Goal: Information Seeking & Learning: Learn about a topic

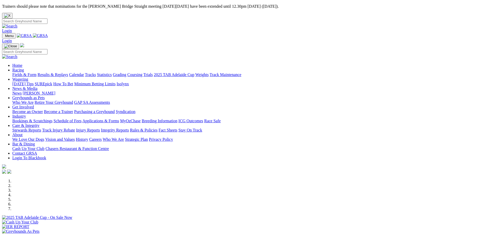
scroll to position [77, 0]
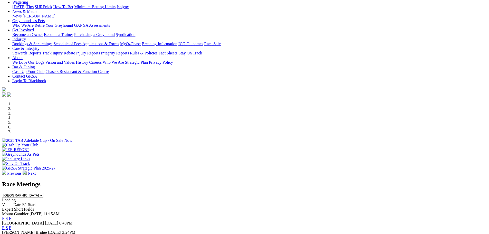
click at [5, 225] on link "E" at bounding box center [3, 227] width 3 height 4
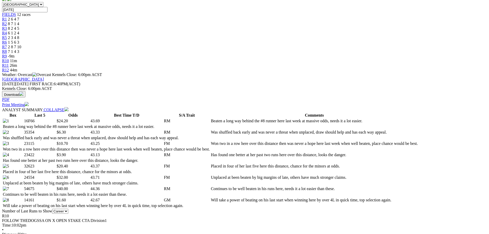
scroll to position [154, 0]
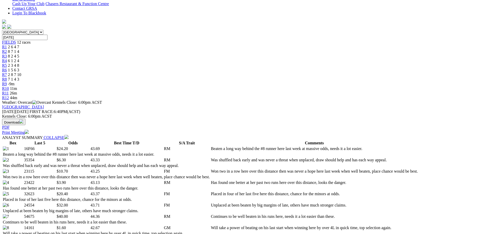
select select "5"
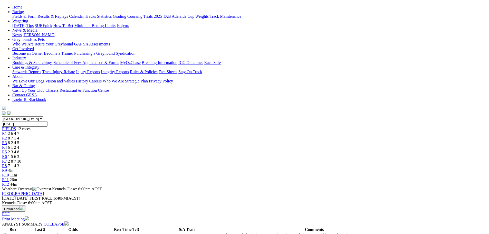
scroll to position [77, 0]
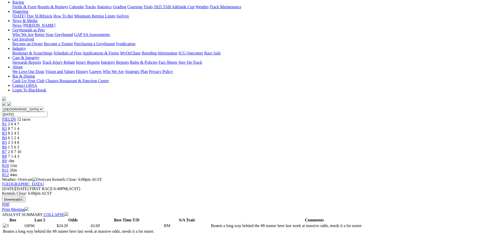
select select "10"
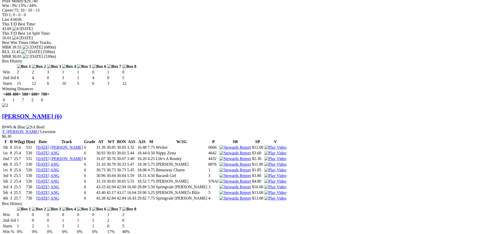
scroll to position [718, 0]
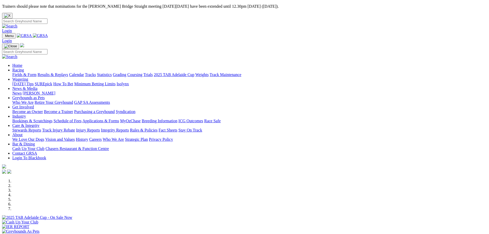
scroll to position [103, 0]
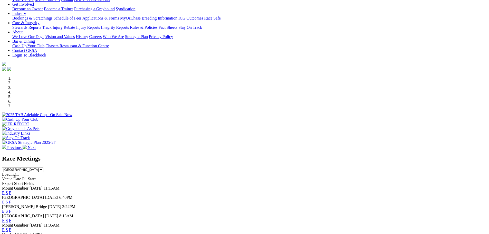
click at [5, 200] on link "E" at bounding box center [3, 202] width 3 height 4
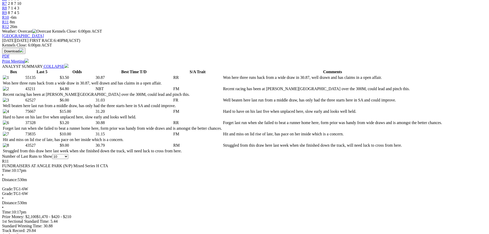
scroll to position [231, 0]
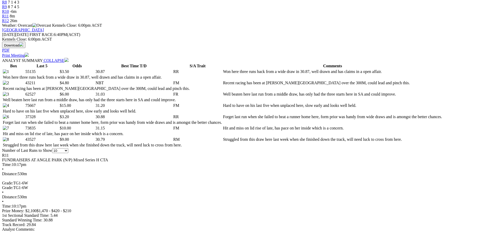
select select "20"
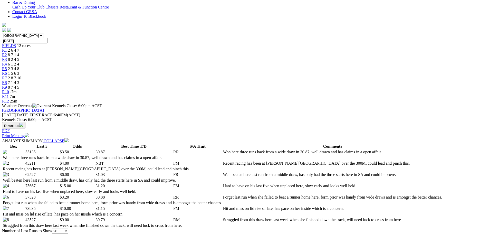
scroll to position [128, 0]
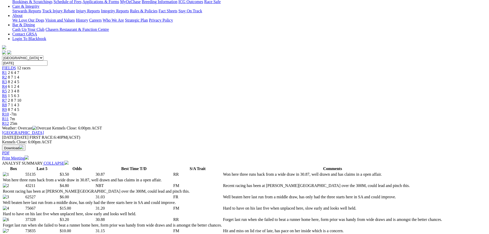
select select "all"
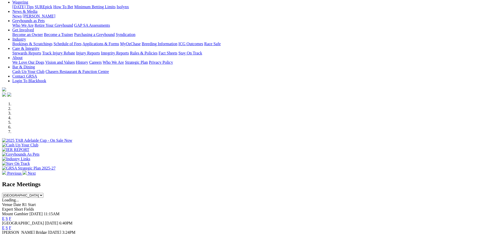
scroll to position [103, 0]
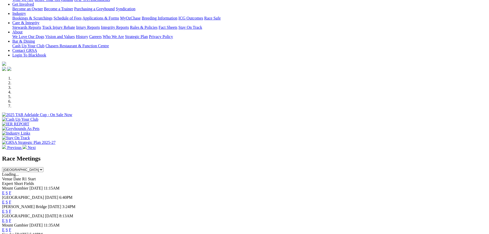
click at [5, 200] on link "E" at bounding box center [3, 202] width 3 height 4
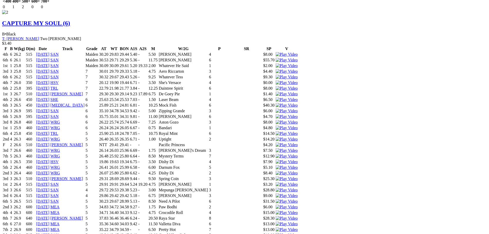
scroll to position [847, 0]
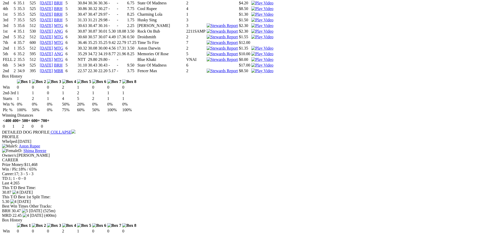
scroll to position [596, 0]
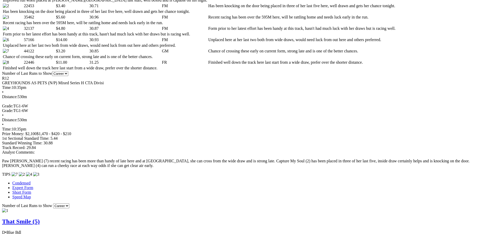
scroll to position [257, 0]
